Goal: Transaction & Acquisition: Purchase product/service

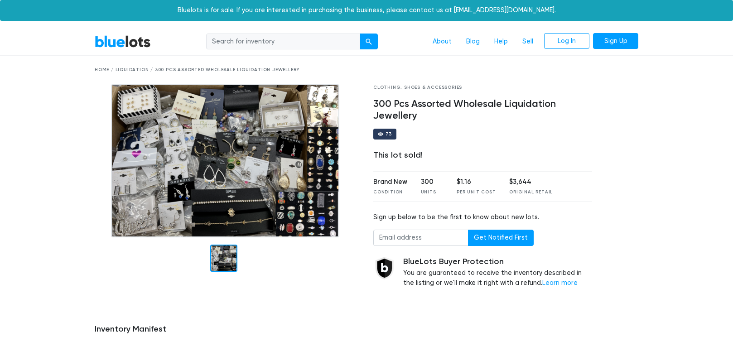
click at [304, 34] on input "search" at bounding box center [283, 42] width 154 height 16
type input "jewelry"
click at [360, 34] on button "submit" at bounding box center [369, 42] width 18 height 16
